Goal: Find specific page/section: Find specific page/section

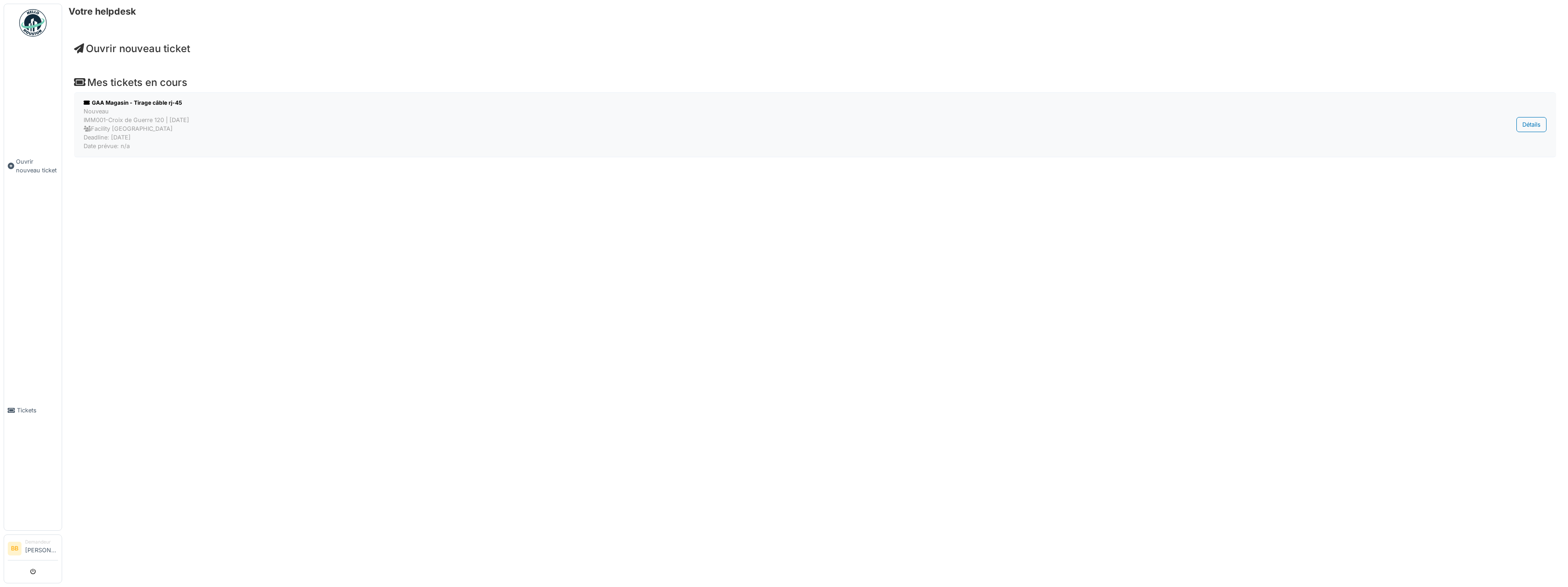
click at [157, 137] on div "Nouveau IMM001-Croix de Guerre 120 | [DATE] Facility [GEOGRAPHIC_DATA] Deadline…" at bounding box center [724, 128] width 1282 height 44
